Goal: Transaction & Acquisition: Obtain resource

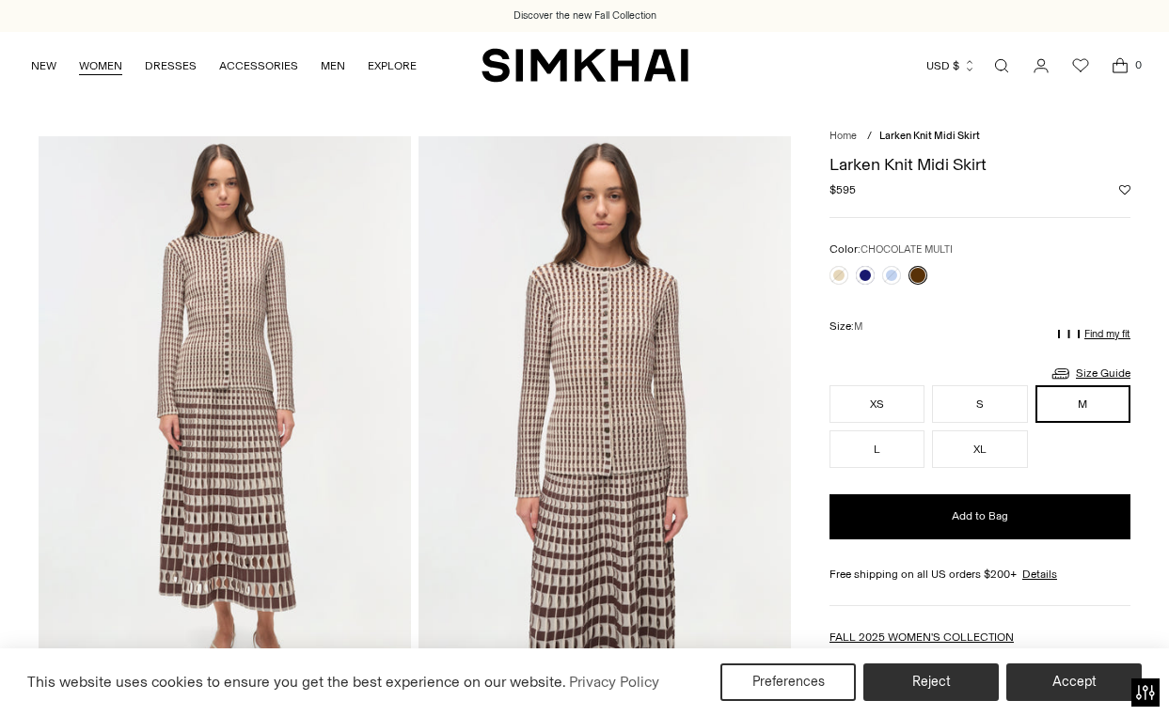
click at [112, 64] on link "WOMEN" at bounding box center [100, 65] width 43 height 41
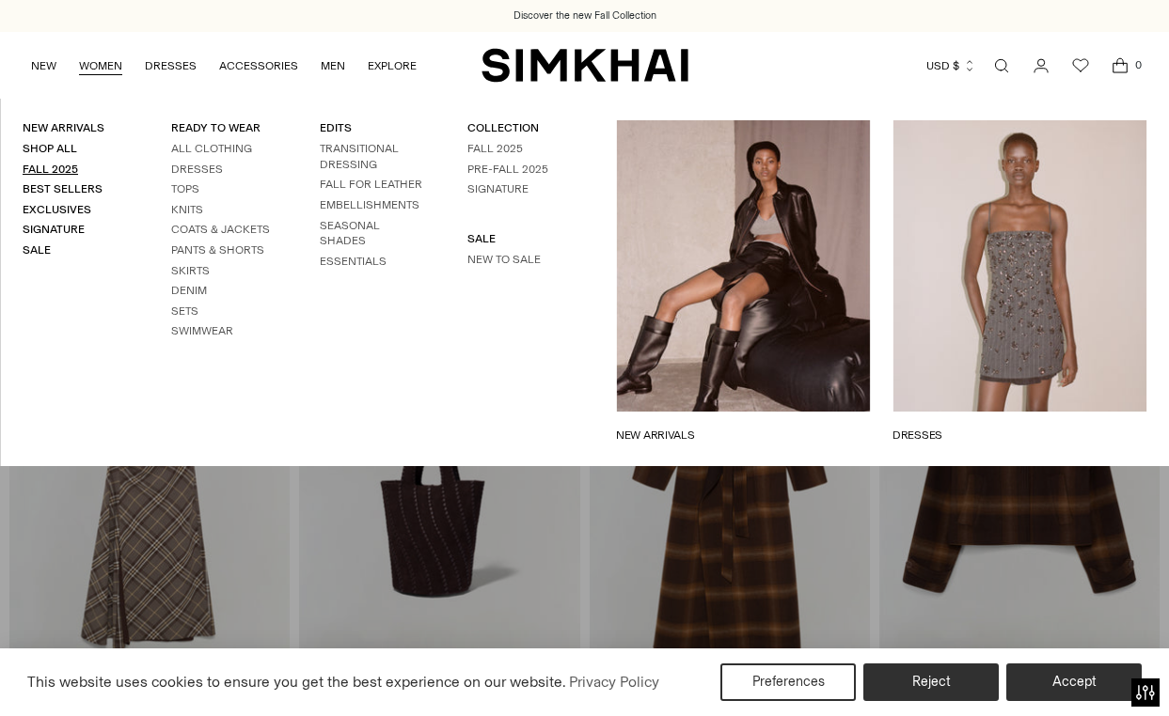
click at [54, 171] on link "Fall 2025" at bounding box center [50, 169] width 55 height 13
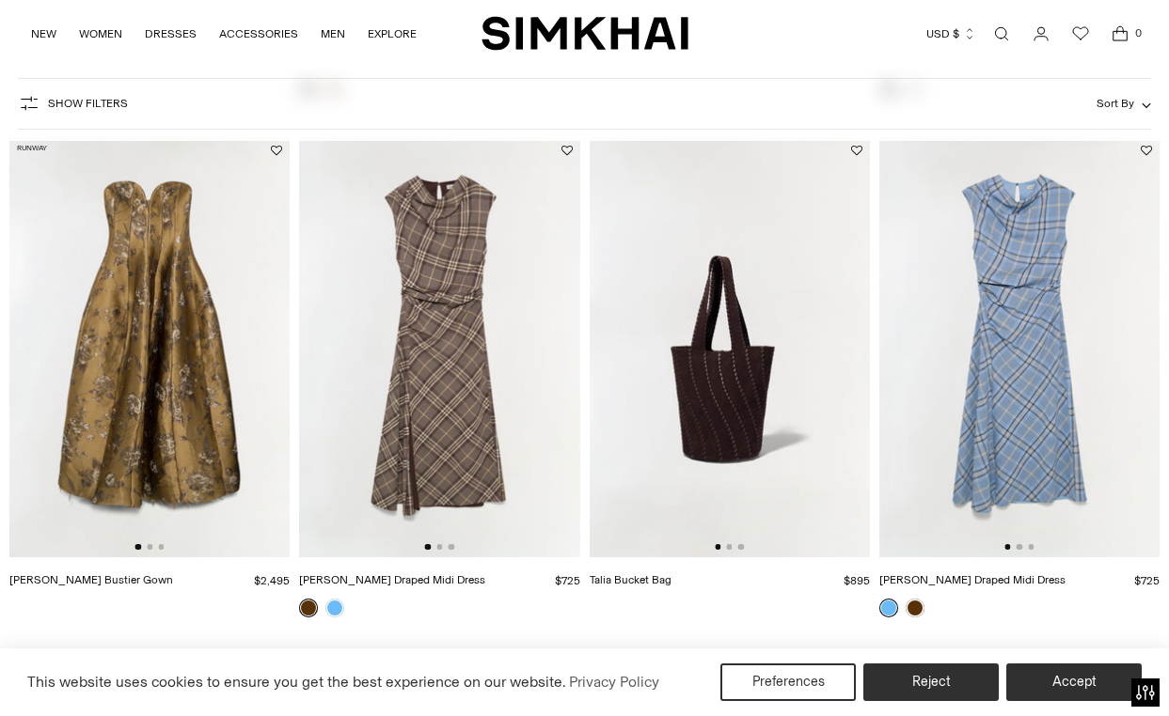
scroll to position [1152, 0]
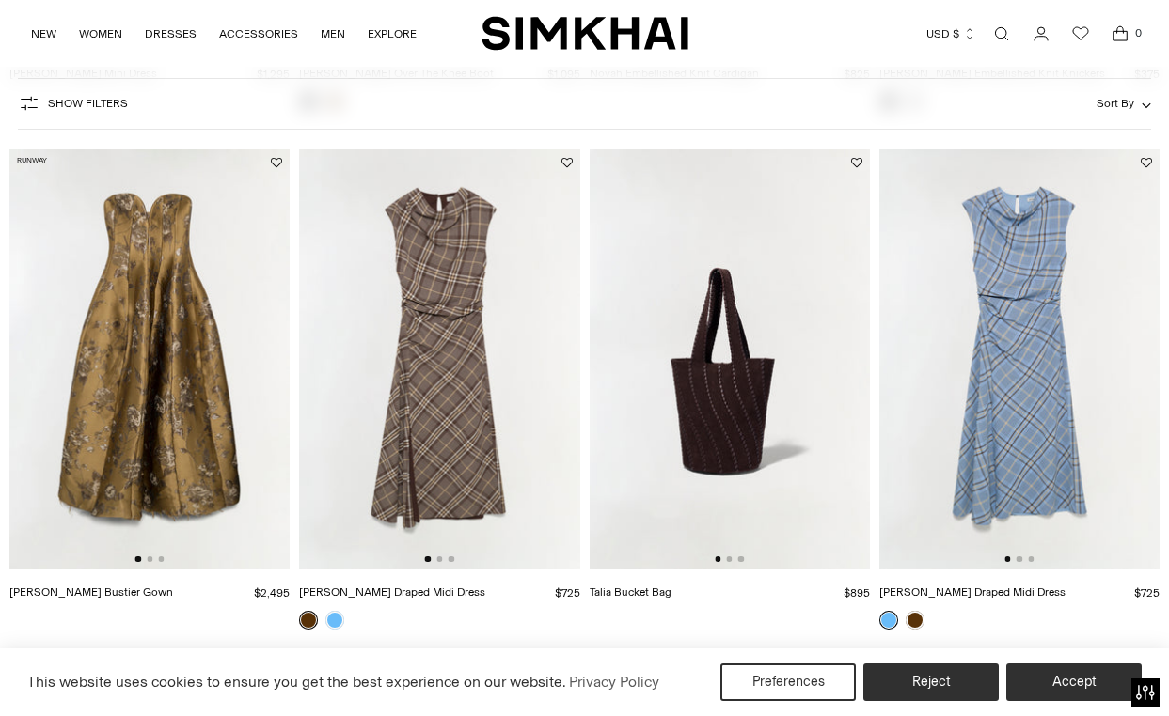
click at [431, 405] on img at bounding box center [439, 359] width 280 height 420
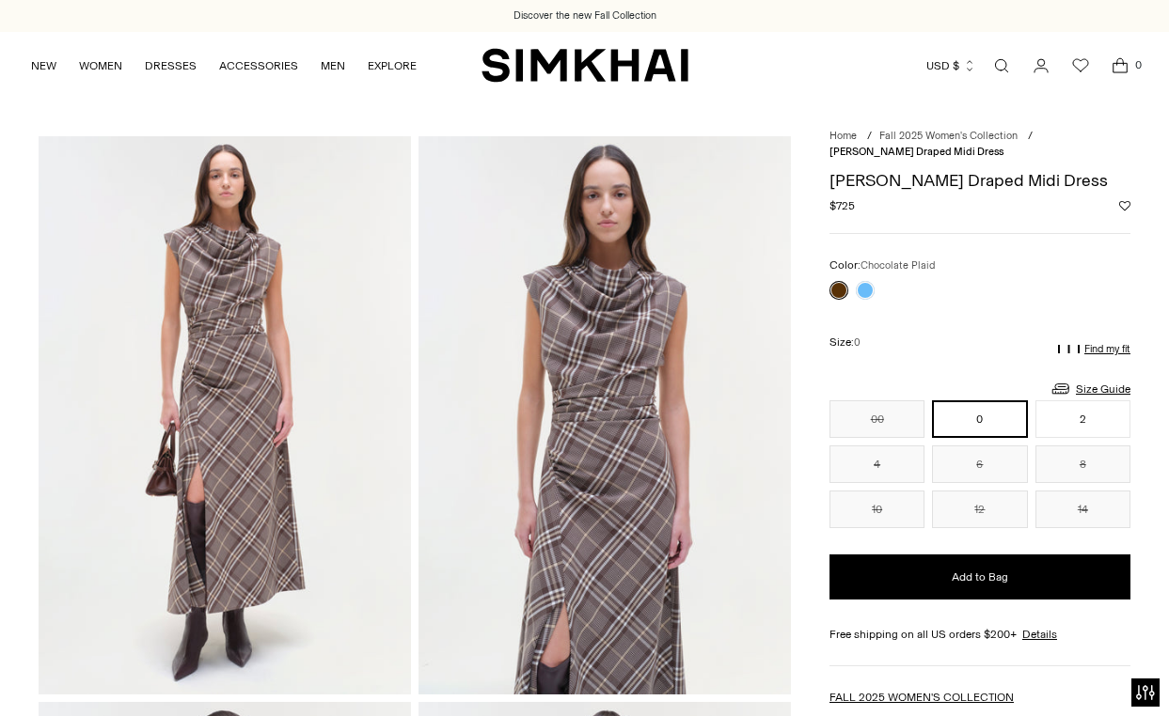
click at [277, 308] on img at bounding box center [225, 415] width 372 height 558
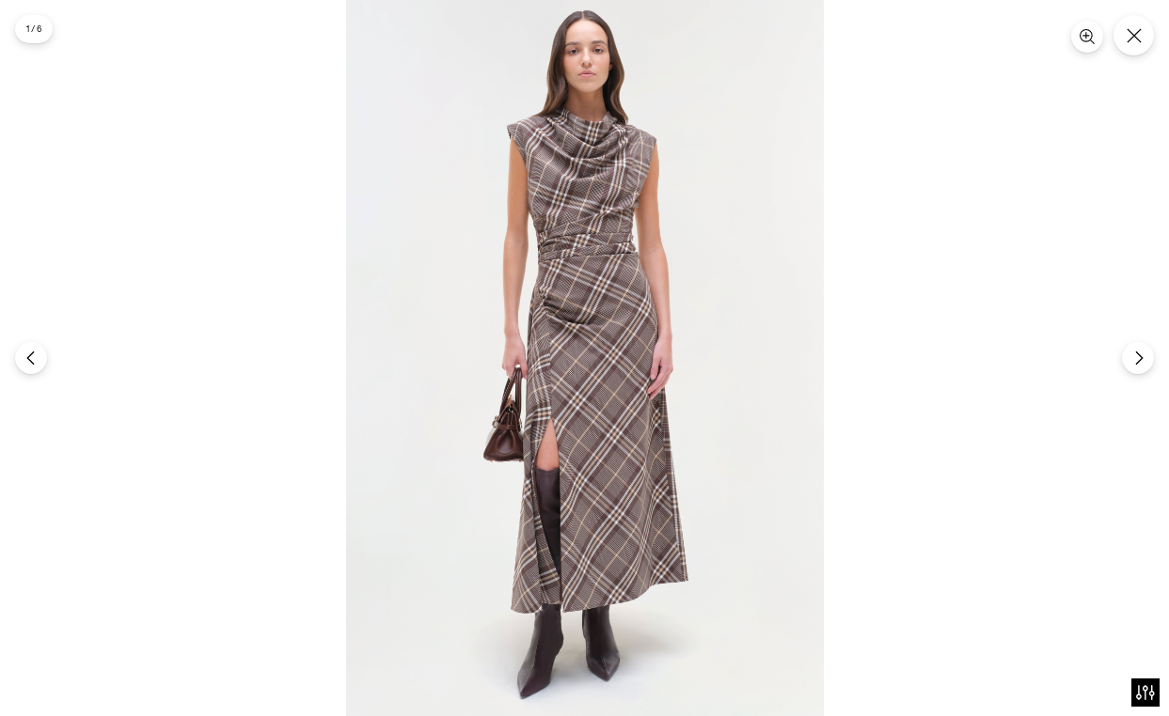
click at [618, 241] on img at bounding box center [585, 358] width 478 height 716
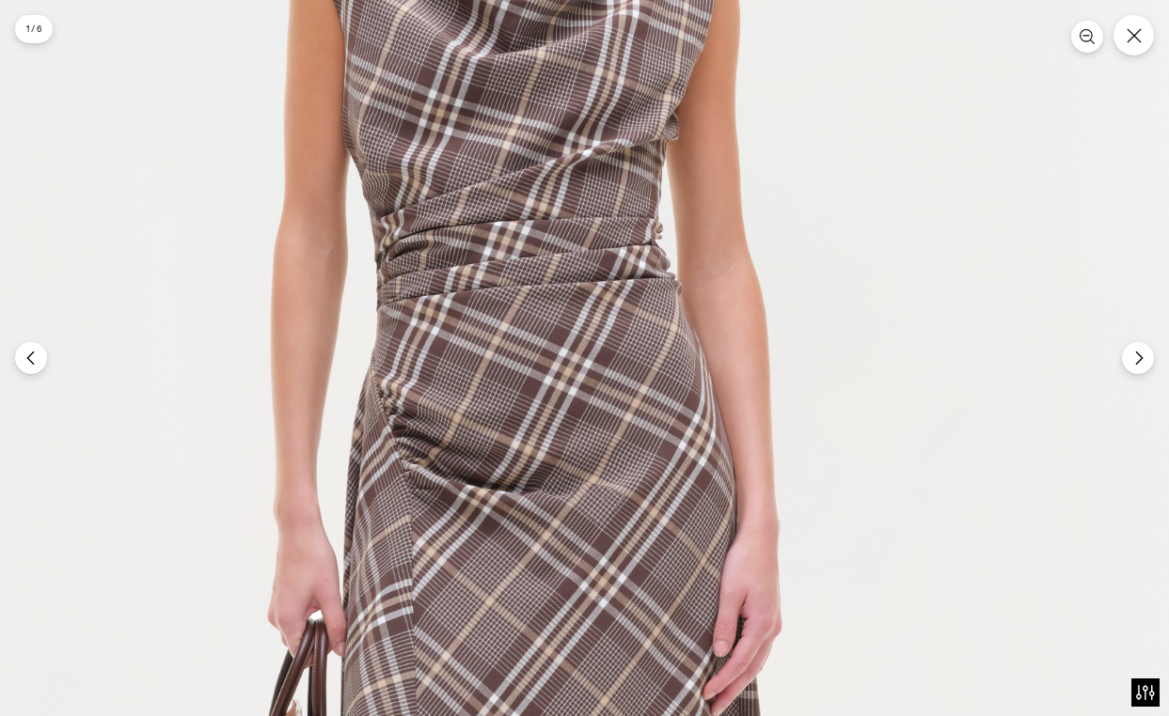
click at [618, 241] on img at bounding box center [517, 592] width 1433 height 2149
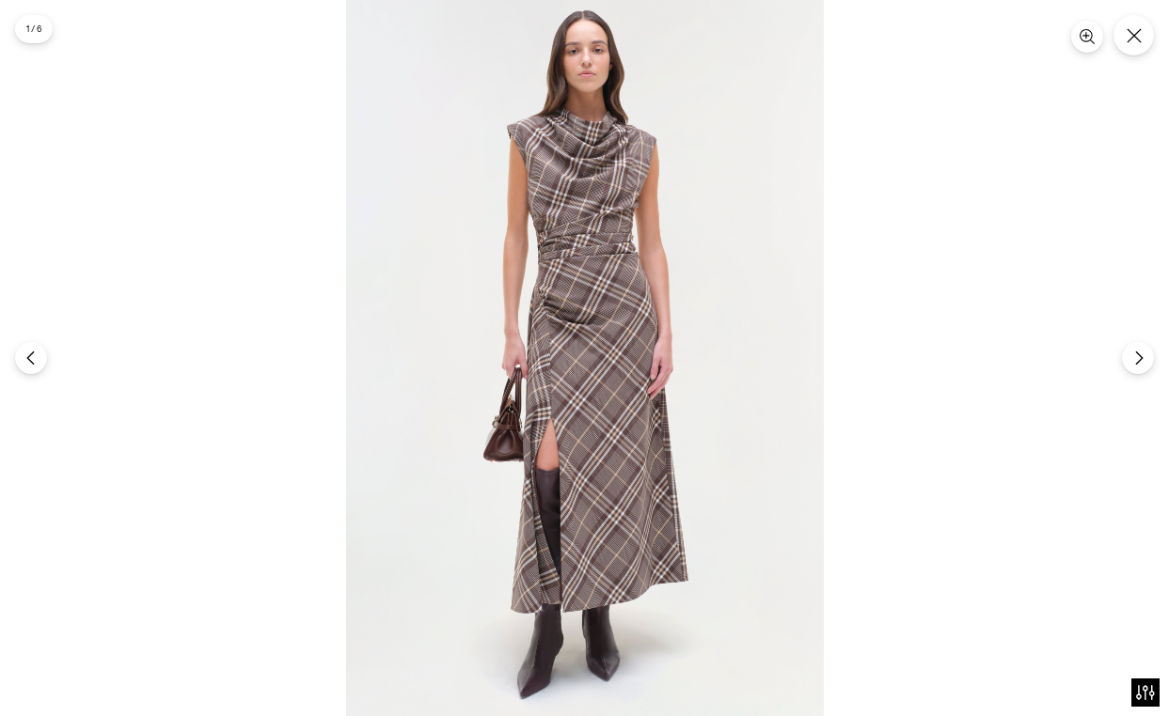
click at [602, 194] on img at bounding box center [585, 358] width 478 height 716
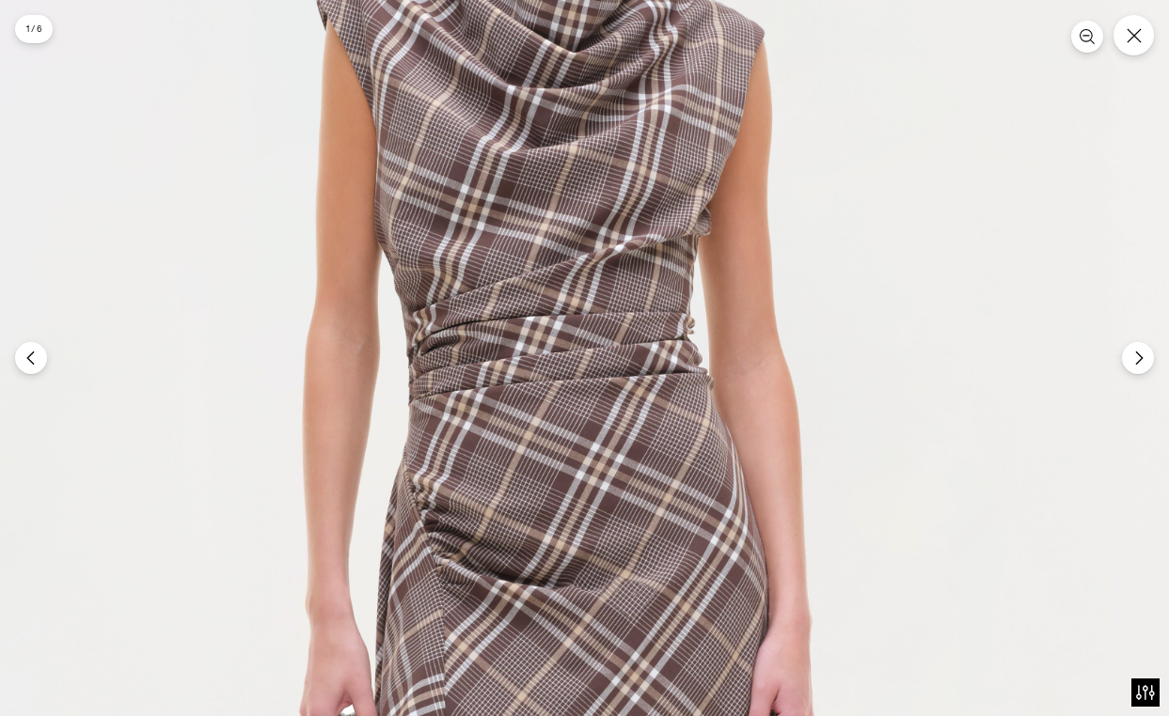
click at [1128, 55] on img at bounding box center [549, 687] width 1433 height 2149
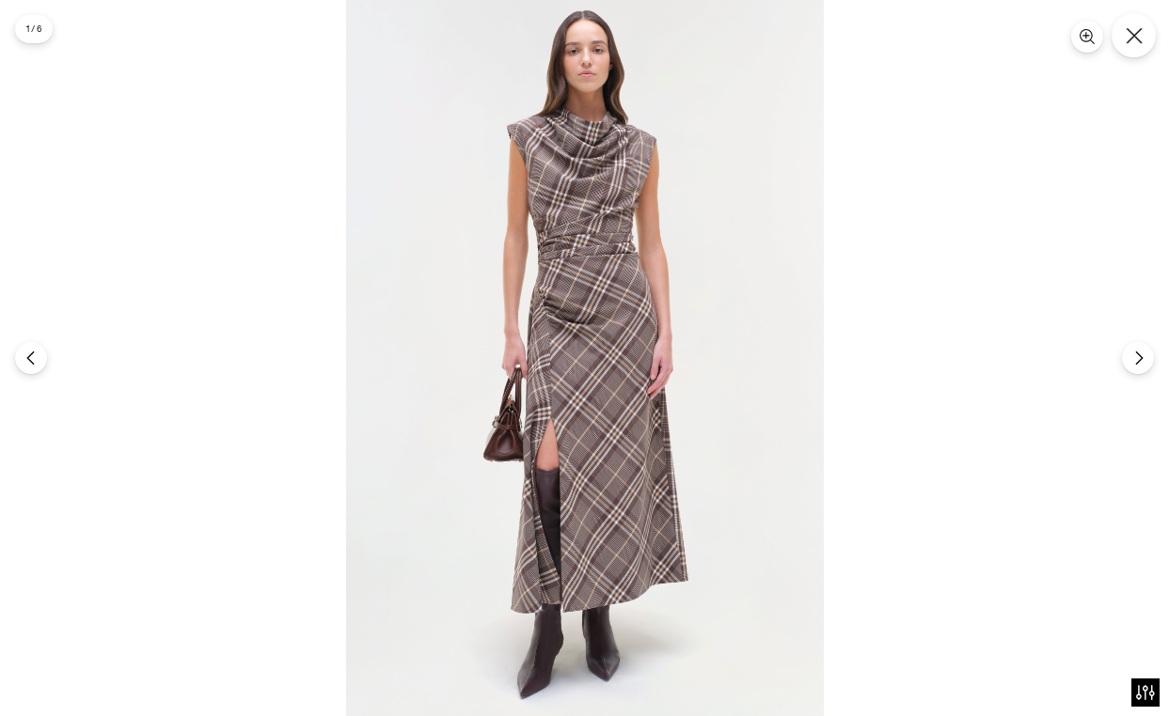
click at [1142, 24] on button "Close" at bounding box center [1133, 35] width 44 height 44
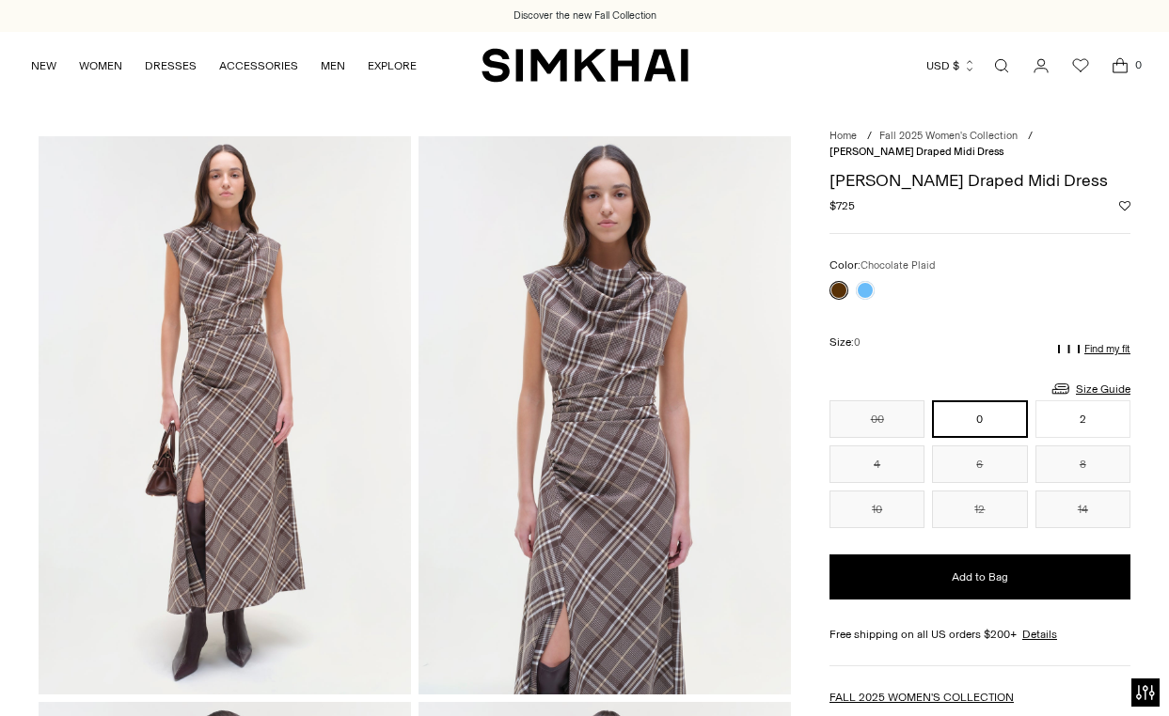
click at [925, 181] on h1 "[PERSON_NAME] Draped Midi Dress" at bounding box center [979, 180] width 301 height 17
copy h1 "[PERSON_NAME] Draped Midi Dress"
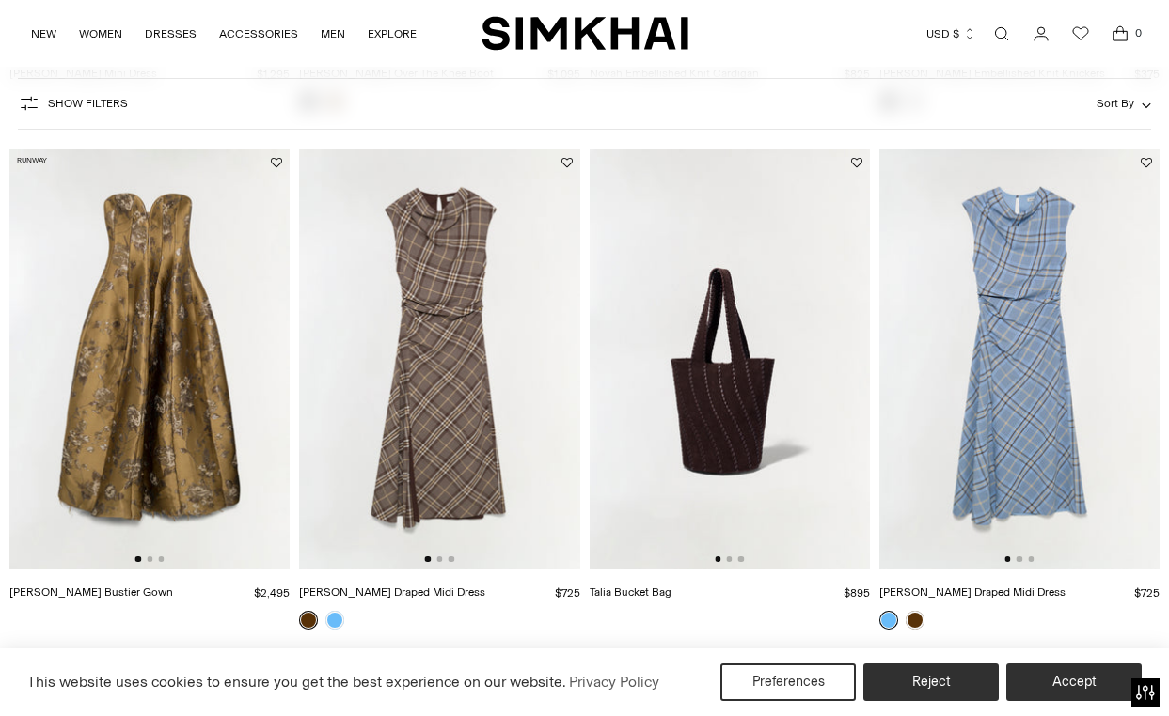
scroll to position [1167, 0]
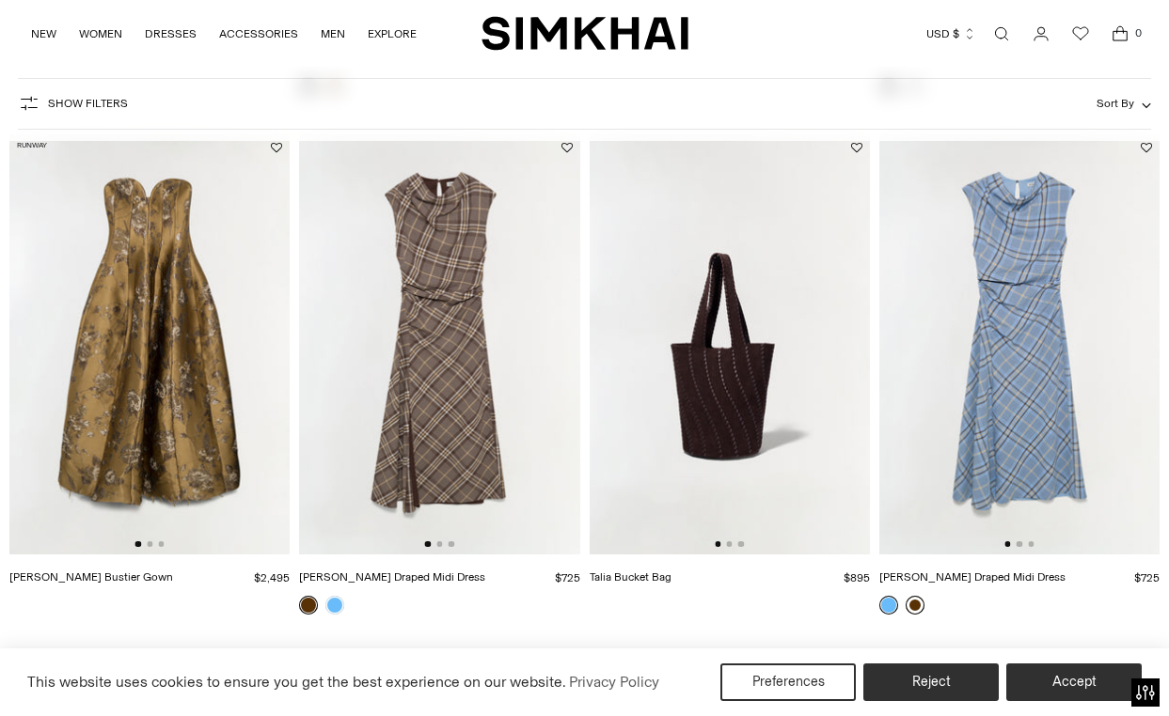
click at [912, 605] on link at bounding box center [914, 605] width 19 height 19
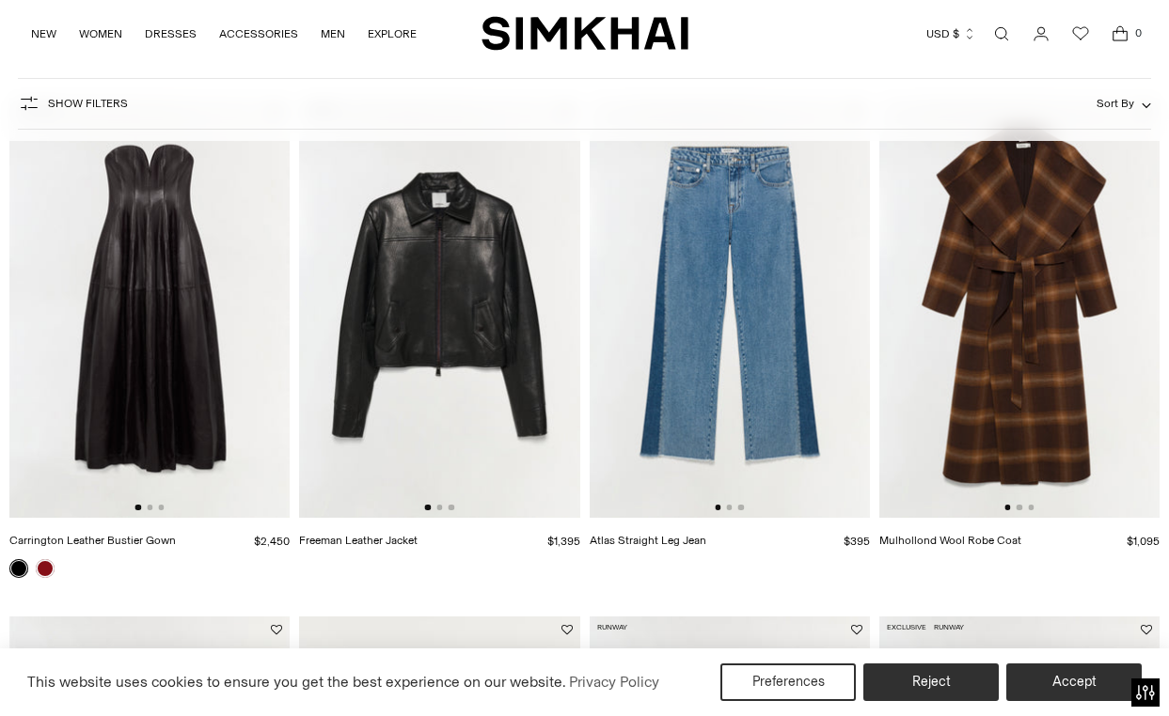
scroll to position [1719, 0]
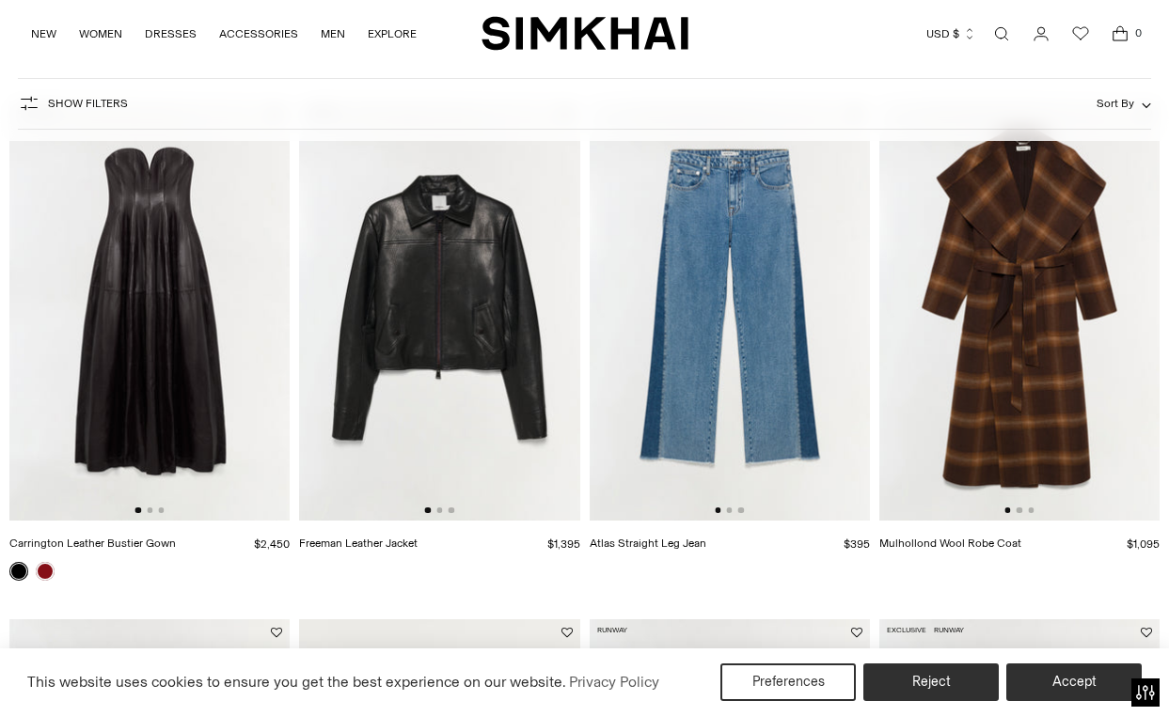
click at [1057, 338] on img at bounding box center [1019, 311] width 280 height 420
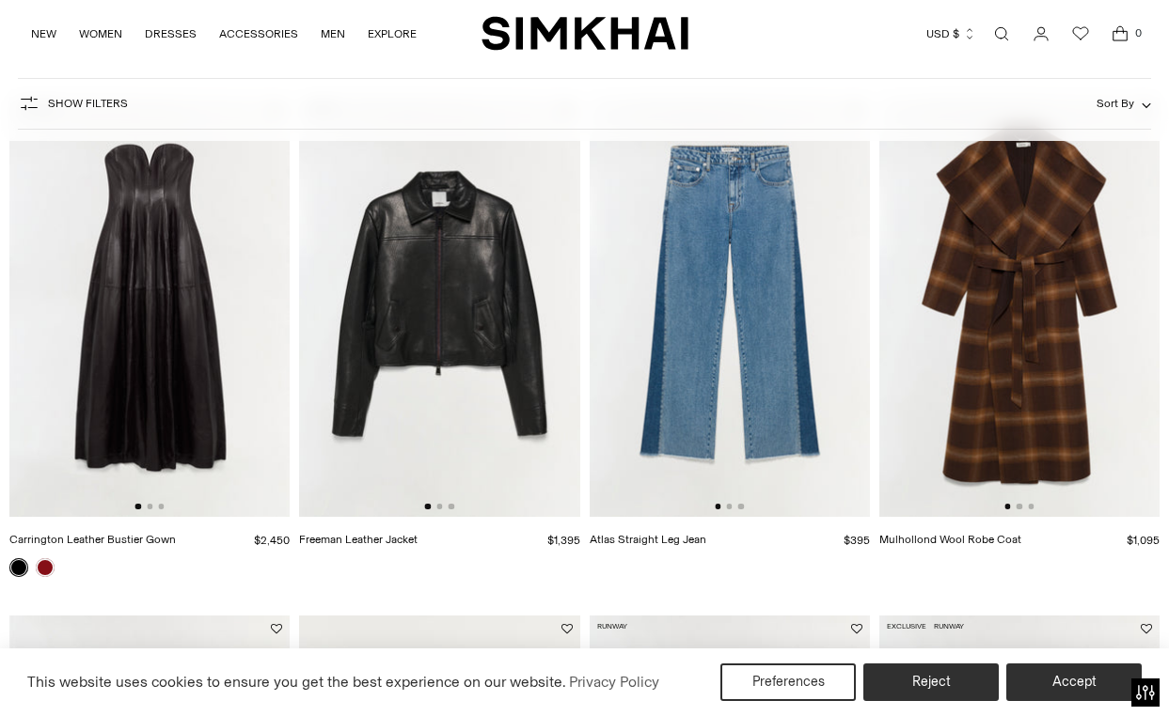
scroll to position [1849, 0]
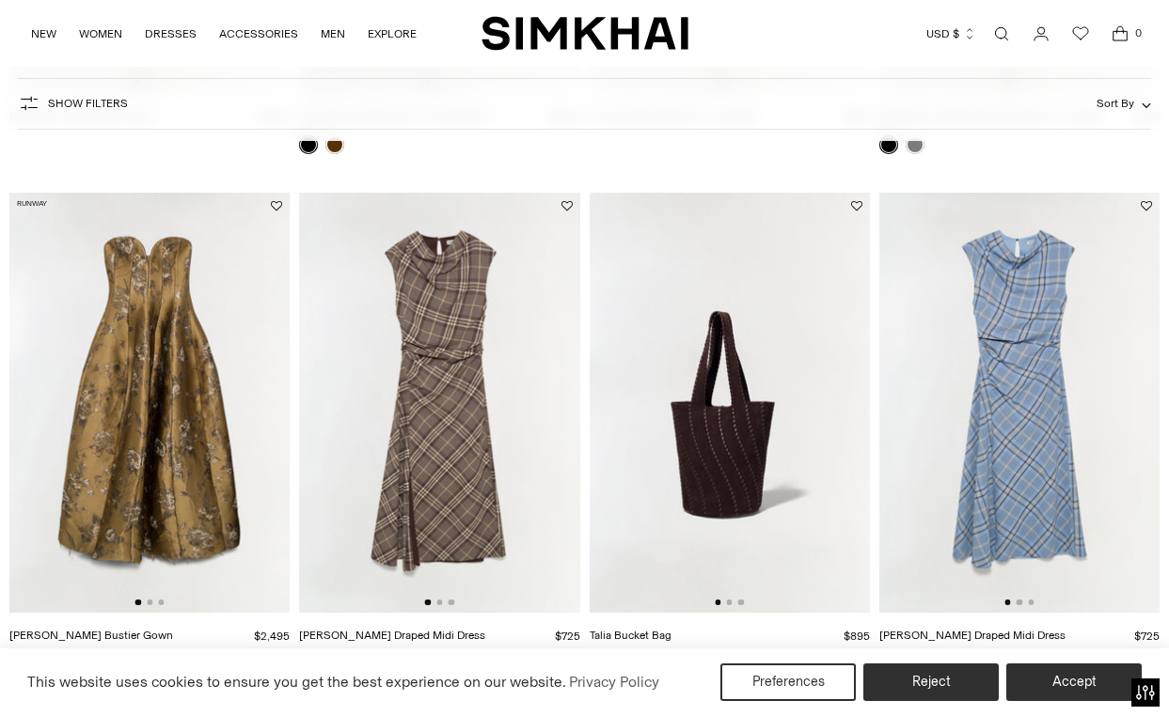
scroll to position [1112, 0]
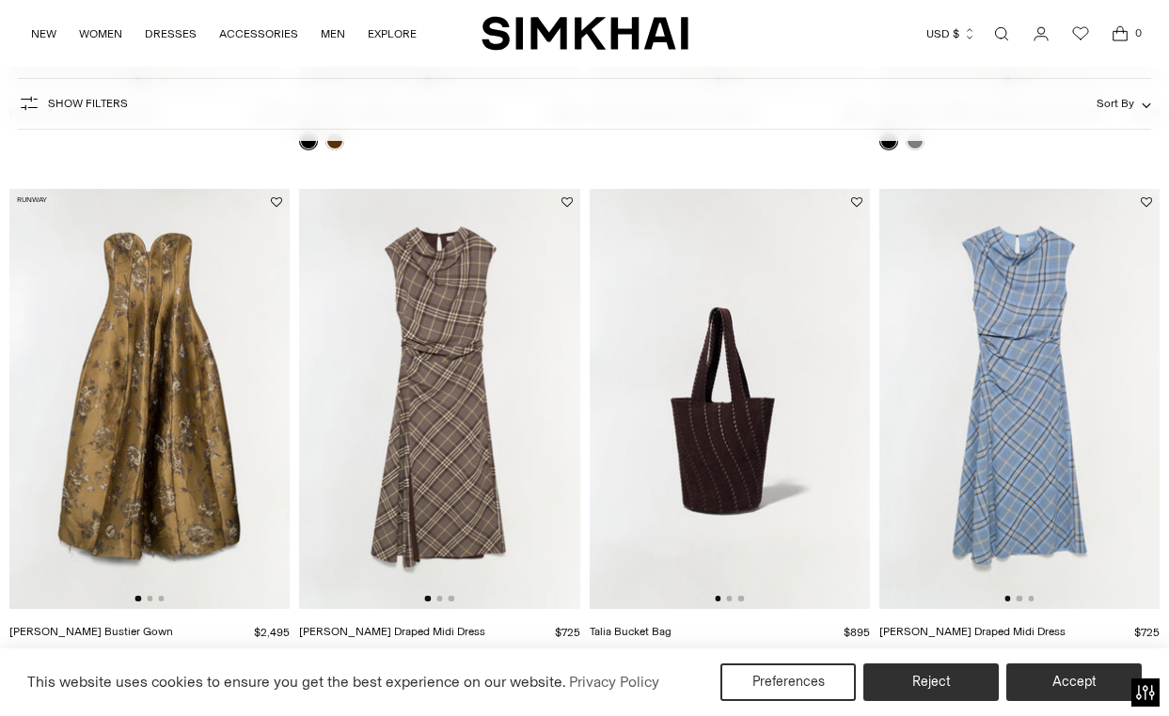
click at [485, 294] on img at bounding box center [439, 399] width 280 height 420
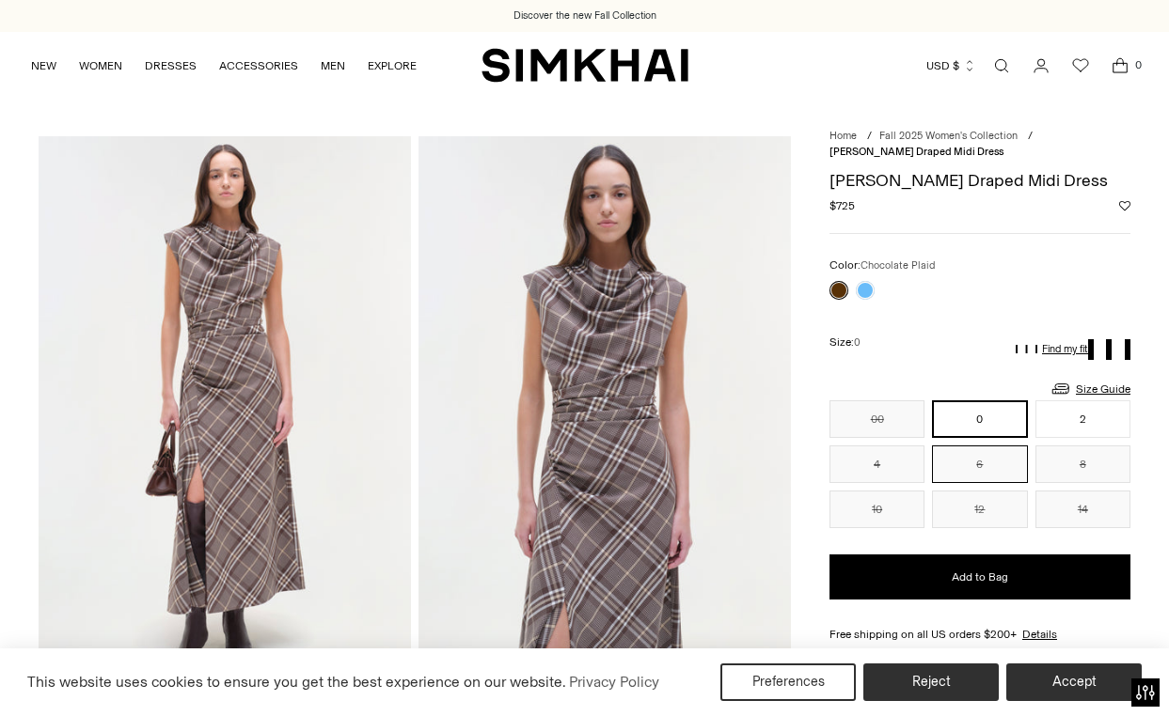
click at [981, 453] on button "6" at bounding box center [979, 465] width 95 height 38
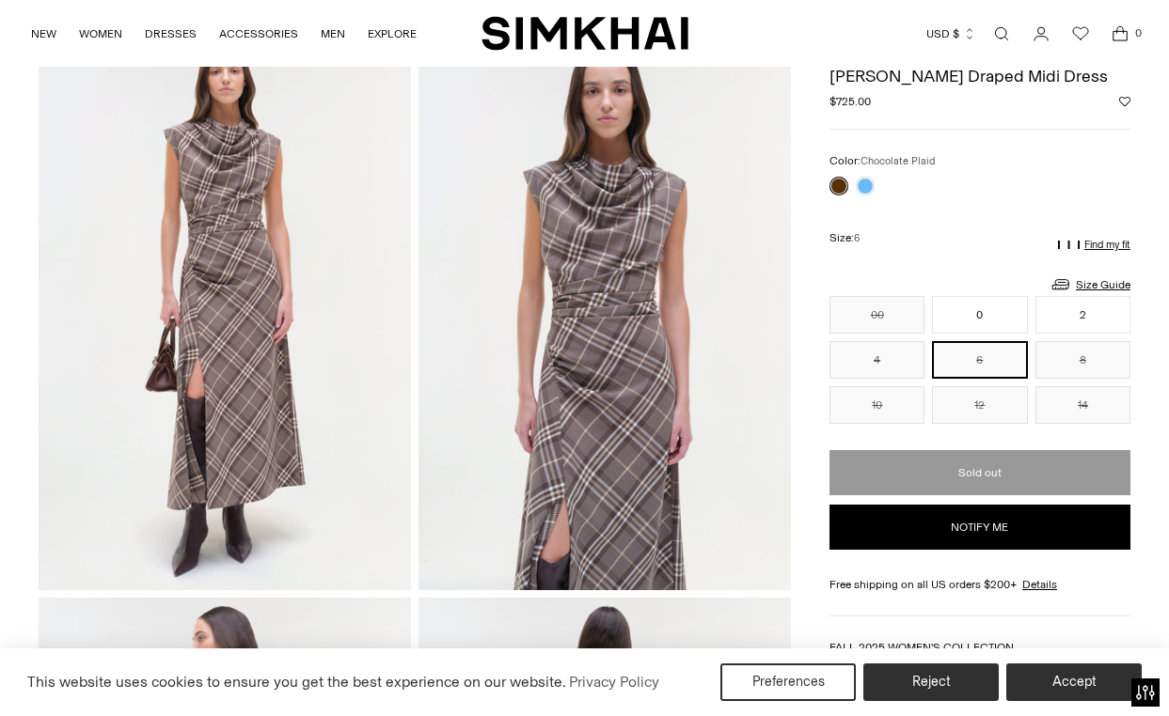
scroll to position [106, 0]
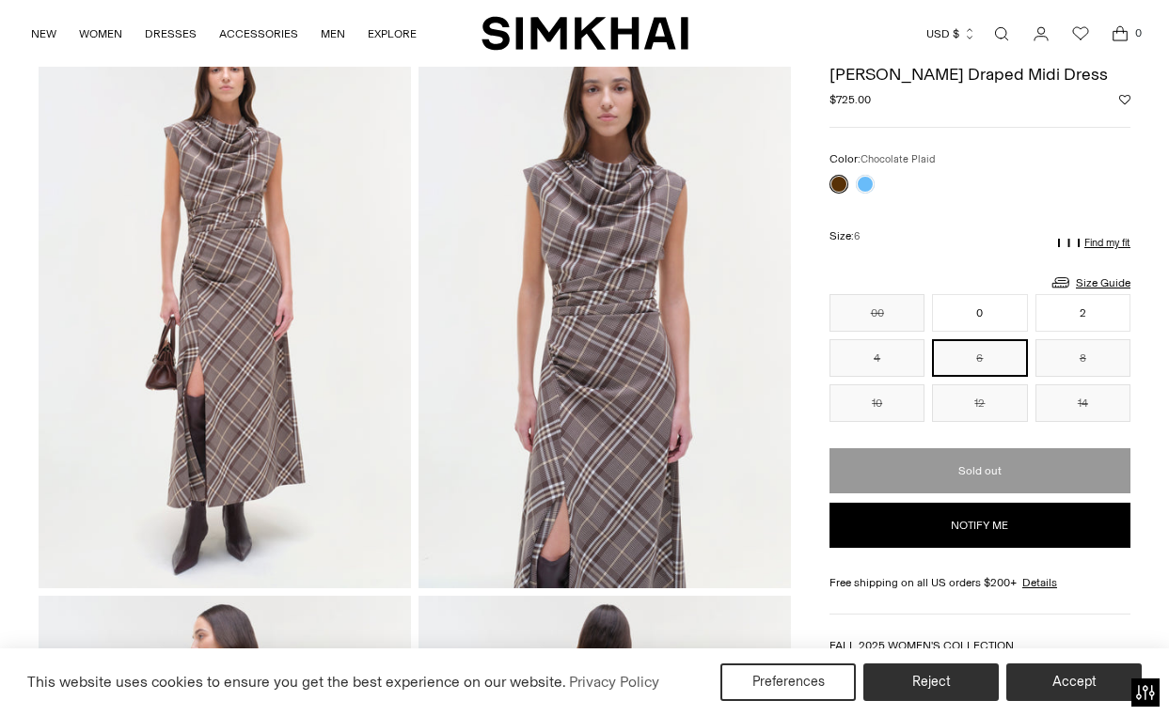
click at [1011, 529] on button "Notify me" at bounding box center [979, 525] width 301 height 45
select select "**********"
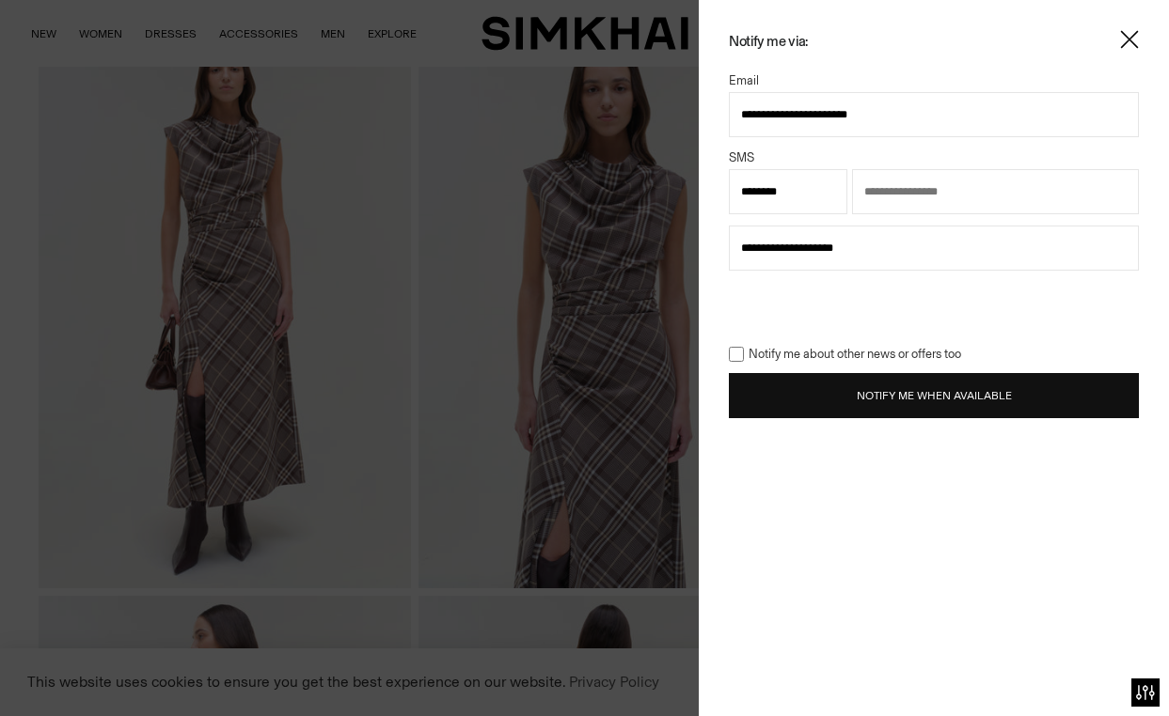
type input "**********"
click at [914, 198] on input "text" at bounding box center [995, 191] width 287 height 45
type input "**********"
select select "**"
click at [893, 401] on button "Notify Me When Available" at bounding box center [934, 395] width 410 height 45
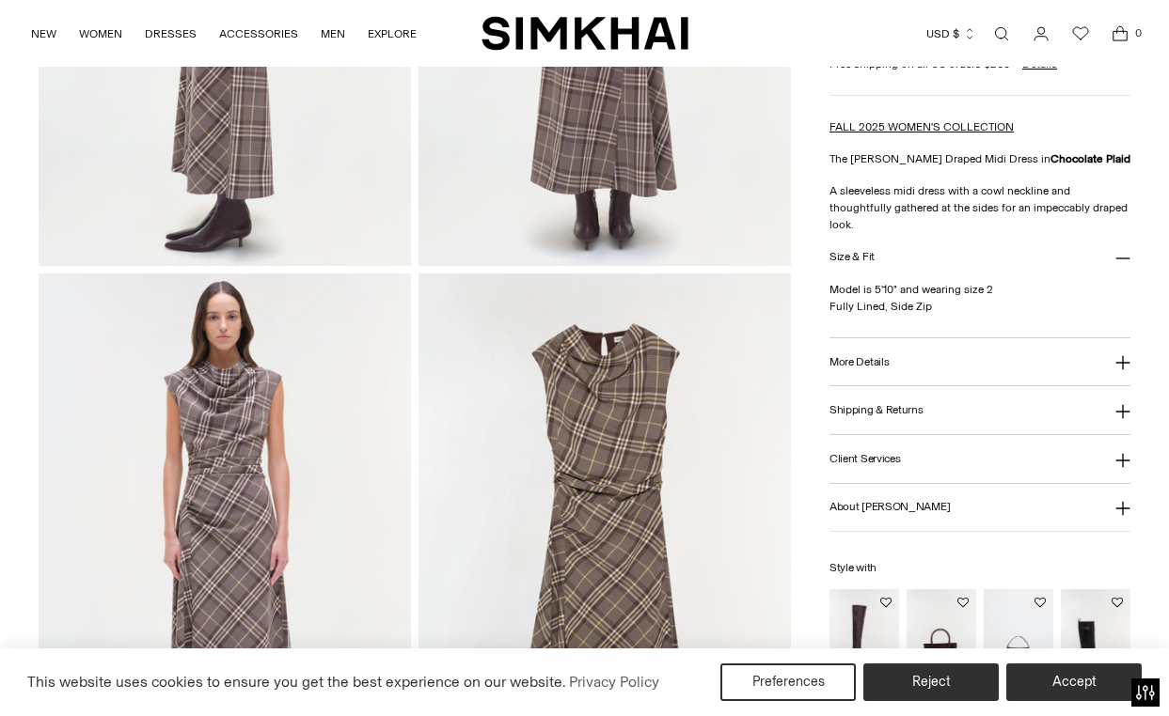
scroll to position [1015, 0]
